Goal: Navigation & Orientation: Go to known website

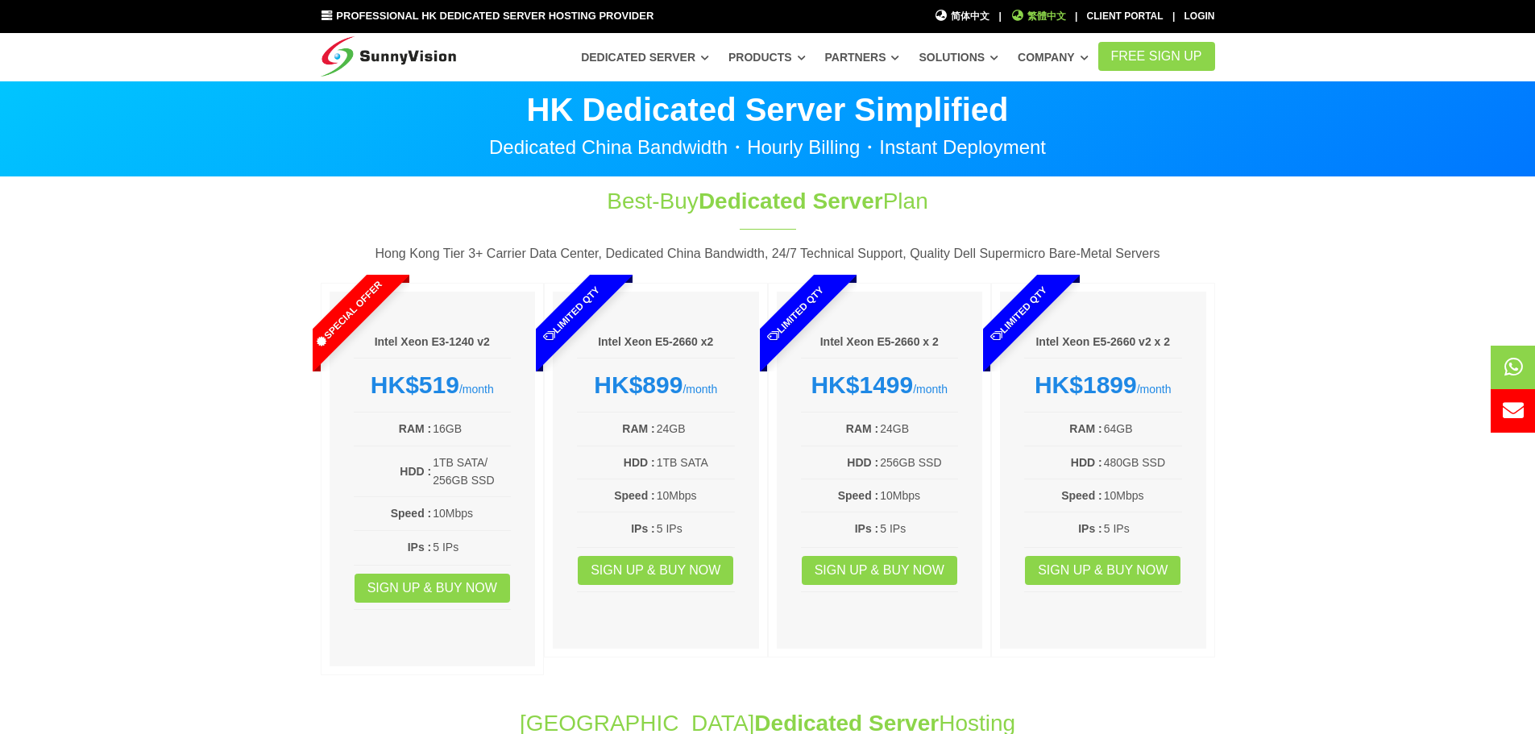
click at [1045, 16] on span "繁體中文" at bounding box center [1038, 16] width 56 height 15
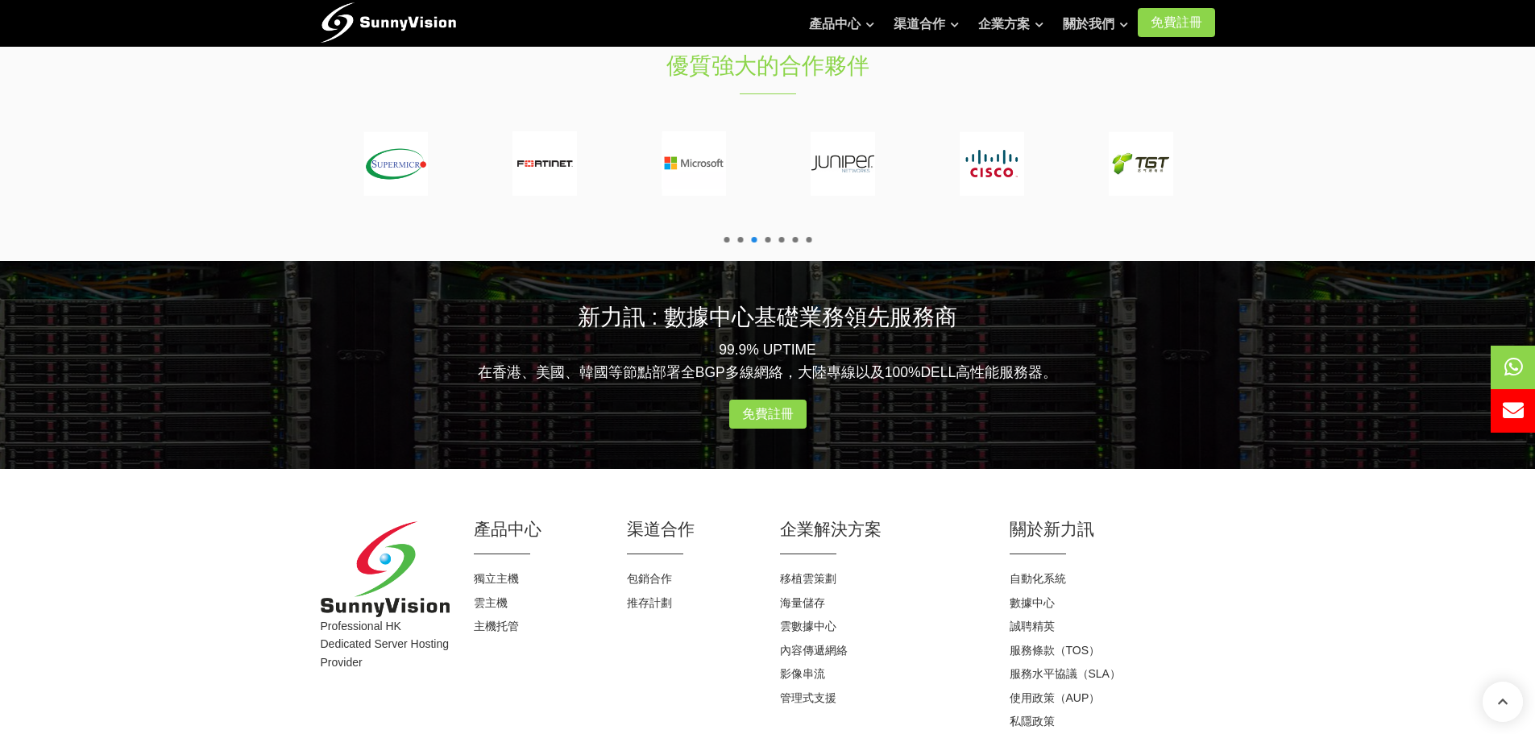
scroll to position [1547, 0]
